Goal: Information Seeking & Learning: Understand process/instructions

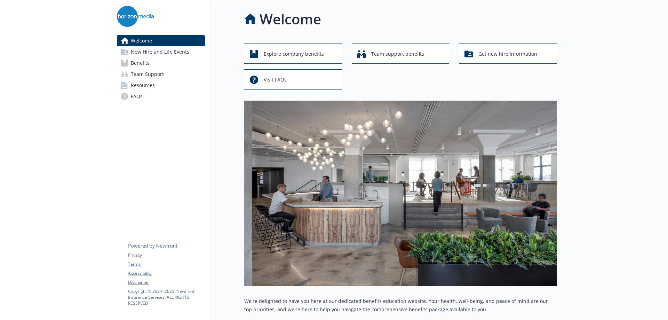
click at [141, 74] on span "Team Support" at bounding box center [147, 73] width 33 height 11
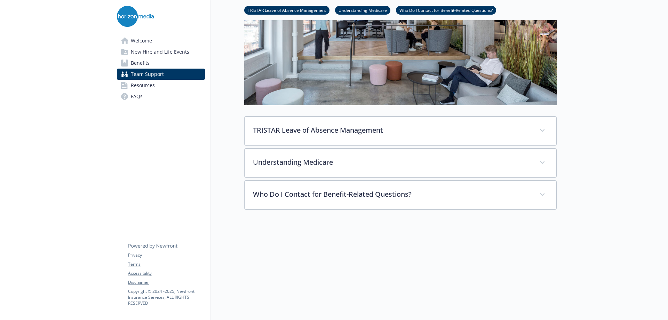
scroll to position [139, 0]
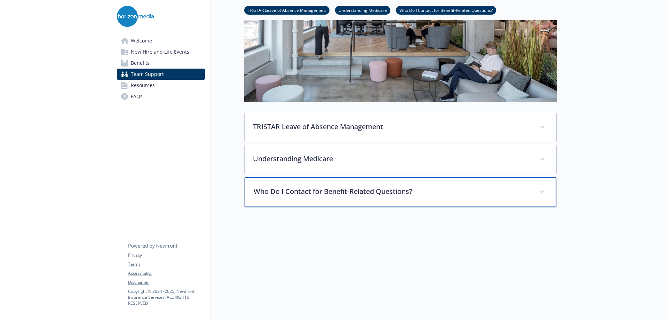
click at [330, 187] on p "Who Do I Contact for Benefit-Related Questions?" at bounding box center [391, 191] width 277 height 10
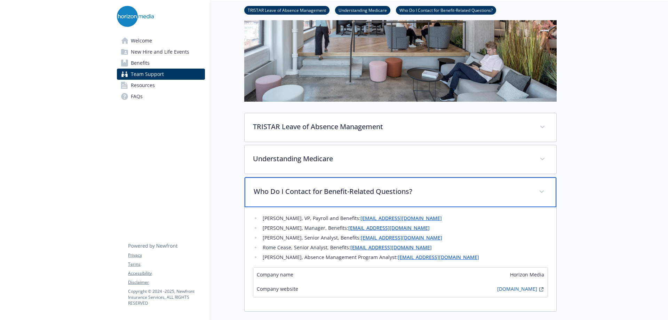
scroll to position [243, 0]
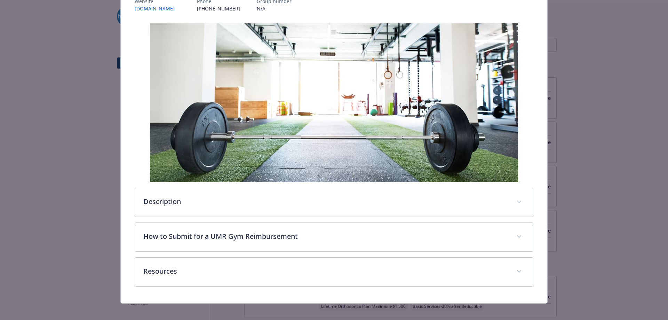
scroll to position [104, 0]
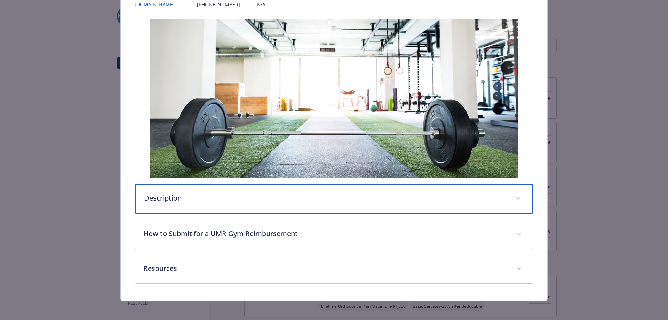
click at [202, 194] on p "Description" at bounding box center [325, 198] width 363 height 10
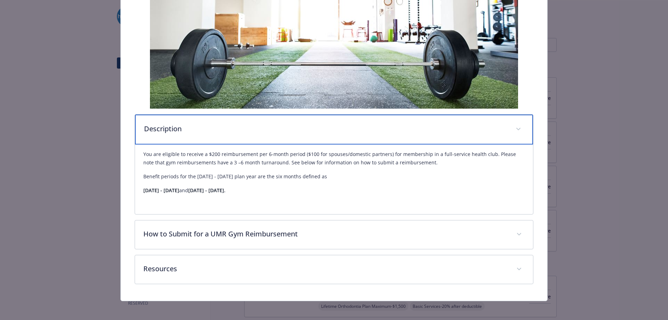
scroll to position [174, 0]
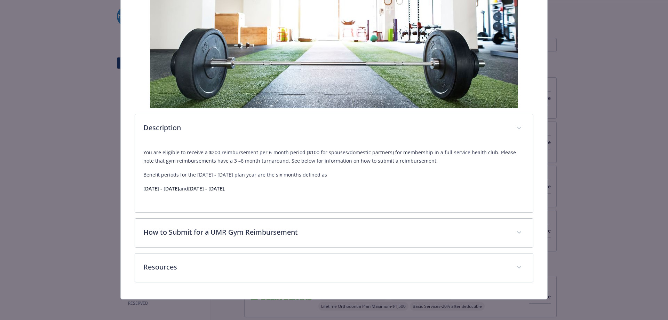
drag, startPoint x: 142, startPoint y: 188, endPoint x: 217, endPoint y: 186, distance: 75.1
click at [217, 186] on div "You are eligible to receive a $200 reimbursement per 6-month period ($100 for s…" at bounding box center [334, 178] width 398 height 70
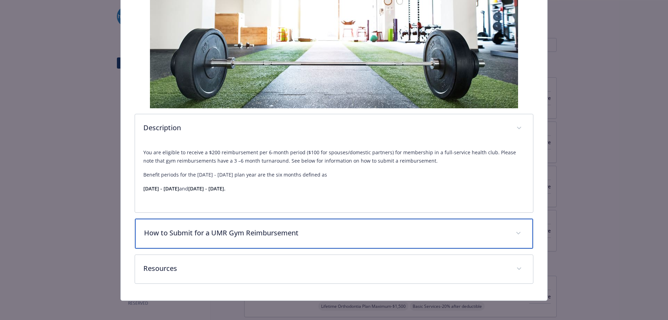
click at [279, 235] on p "How to Submit for a UMR Gym Reimbursement" at bounding box center [325, 232] width 363 height 10
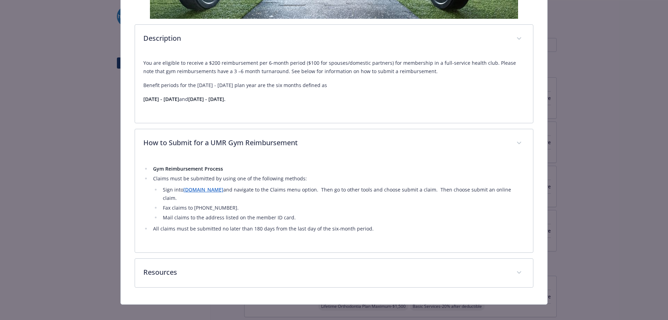
scroll to position [262, 0]
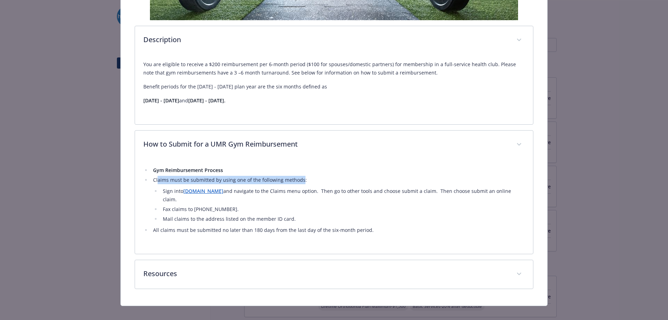
drag, startPoint x: 156, startPoint y: 178, endPoint x: 300, endPoint y: 178, distance: 143.6
click at [300, 178] on li "Claims must be submitted by using one of the following methods: Sign into [DOMA…" at bounding box center [338, 199] width 374 height 47
click at [299, 179] on li "Claims must be submitted by using one of the following methods: Sign into [DOMA…" at bounding box center [338, 199] width 374 height 47
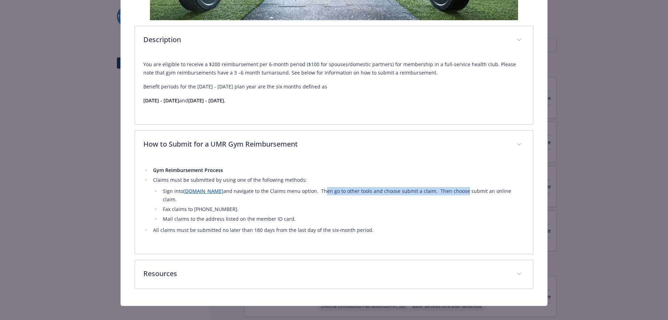
drag, startPoint x: 301, startPoint y: 190, endPoint x: 440, endPoint y: 187, distance: 139.1
click at [440, 187] on li "Sign into [DOMAIN_NAME] and navigate to the Claims menu option. Then go to othe…" at bounding box center [343, 195] width 364 height 17
click at [441, 187] on li "Sign into [DOMAIN_NAME] and navigate to the Claims menu option. Then go to othe…" at bounding box center [343, 195] width 364 height 17
